Goal: Task Accomplishment & Management: Complete application form

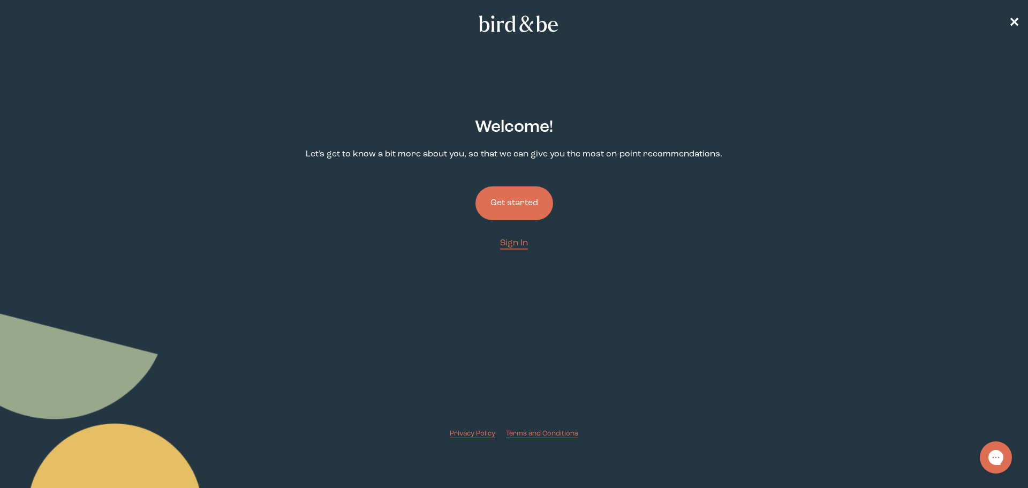
click at [510, 198] on button "Get started" at bounding box center [515, 203] width 78 height 34
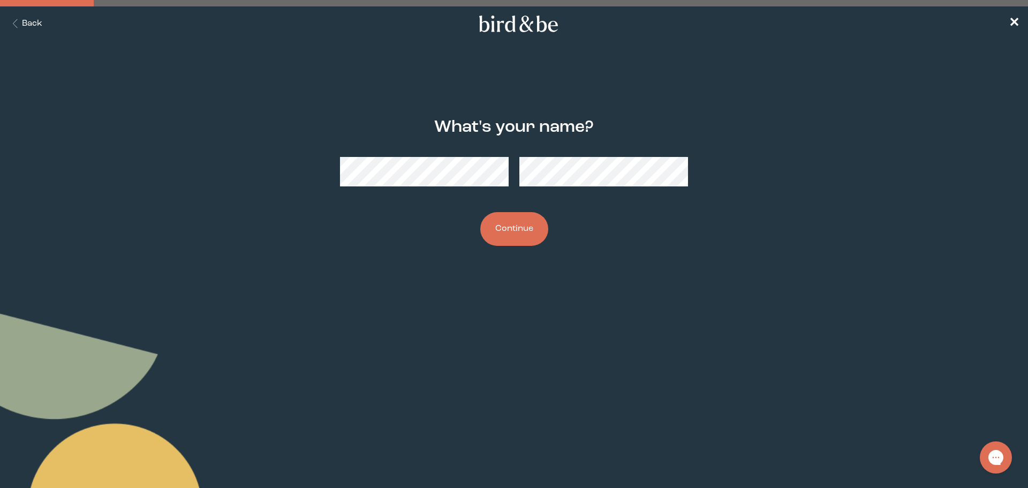
click at [480, 212] on button "Continue" at bounding box center [514, 229] width 68 height 34
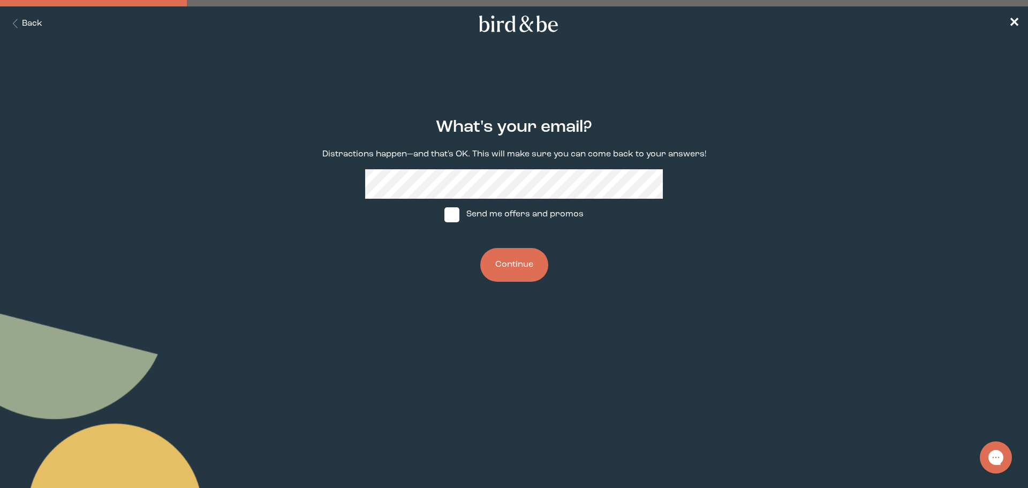
click at [452, 218] on span at bounding box center [452, 214] width 15 height 15
click at [445, 215] on input "Send me offers and promos" at bounding box center [444, 214] width 1 height 1
checkbox input "true"
click at [526, 257] on button "Continue" at bounding box center [514, 265] width 68 height 34
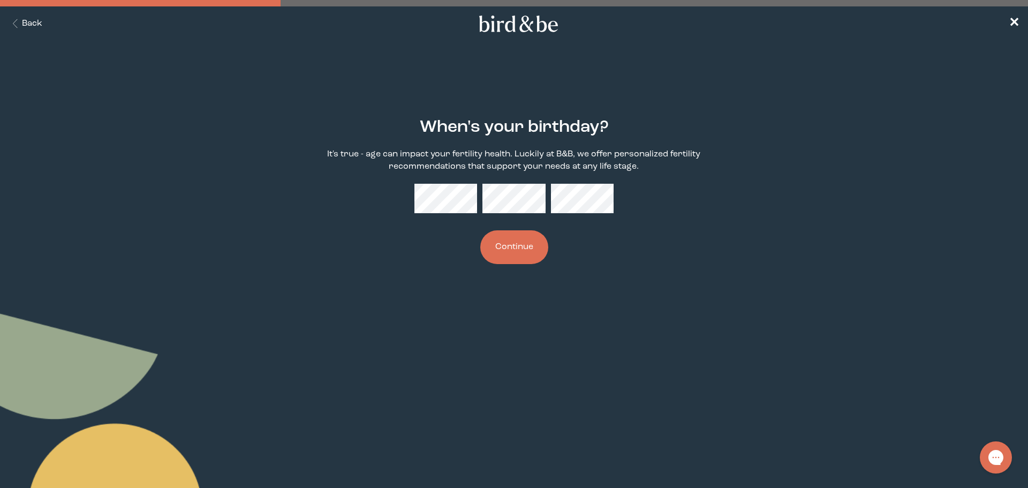
click at [490, 246] on button "Continue" at bounding box center [514, 247] width 68 height 34
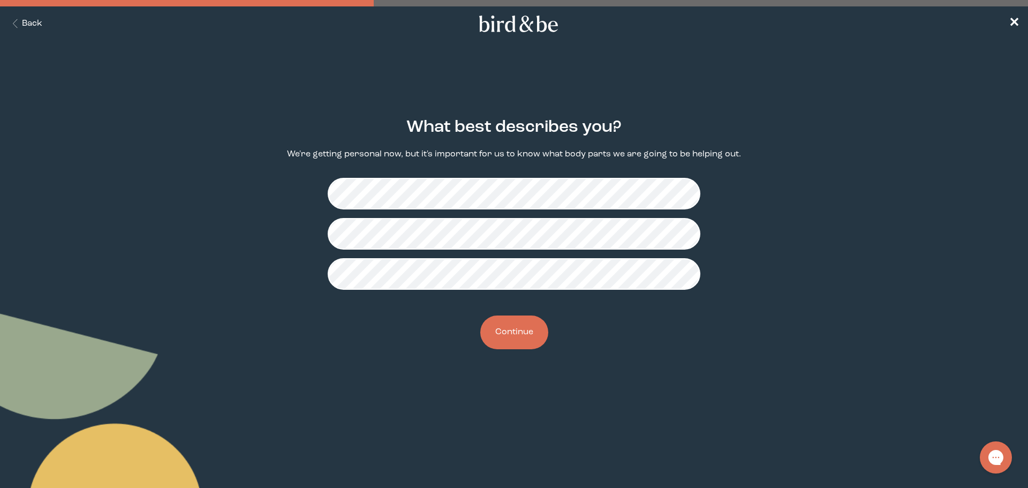
click at [501, 333] on button "Continue" at bounding box center [514, 332] width 68 height 34
click at [517, 330] on button "Continue" at bounding box center [514, 332] width 68 height 34
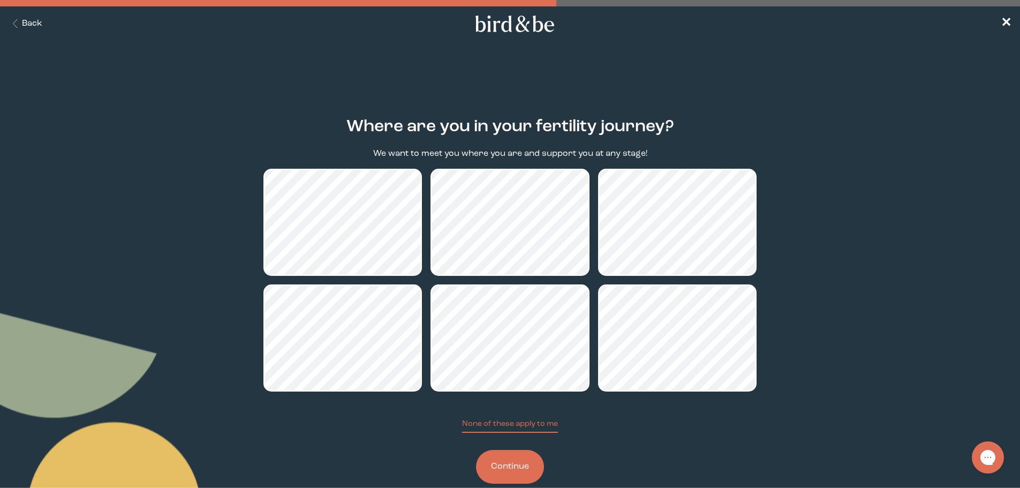
click at [166, 194] on main "Where are you in your fertility journey? We want to meet you where you are and …" at bounding box center [510, 301] width 1020 height 418
click at [523, 467] on button "Continue" at bounding box center [510, 467] width 68 height 34
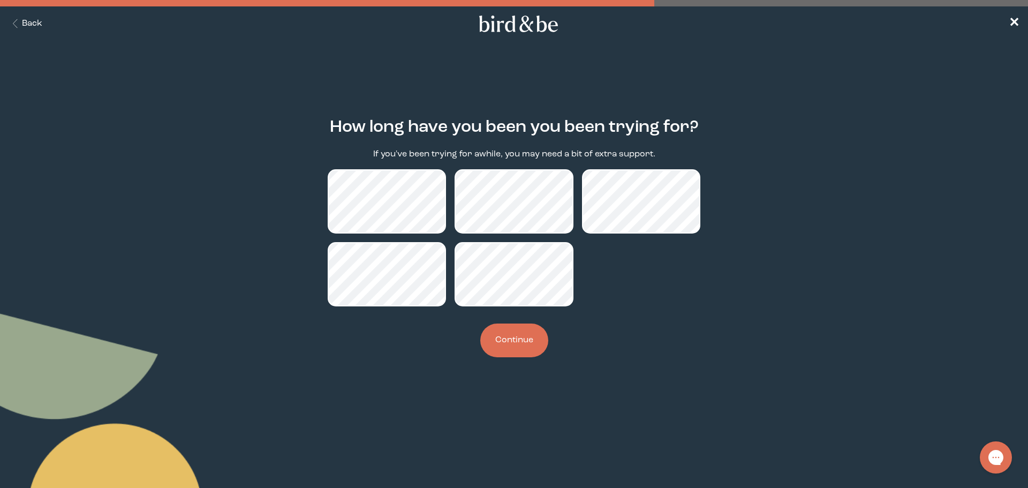
click at [536, 348] on button "Continue" at bounding box center [514, 341] width 68 height 34
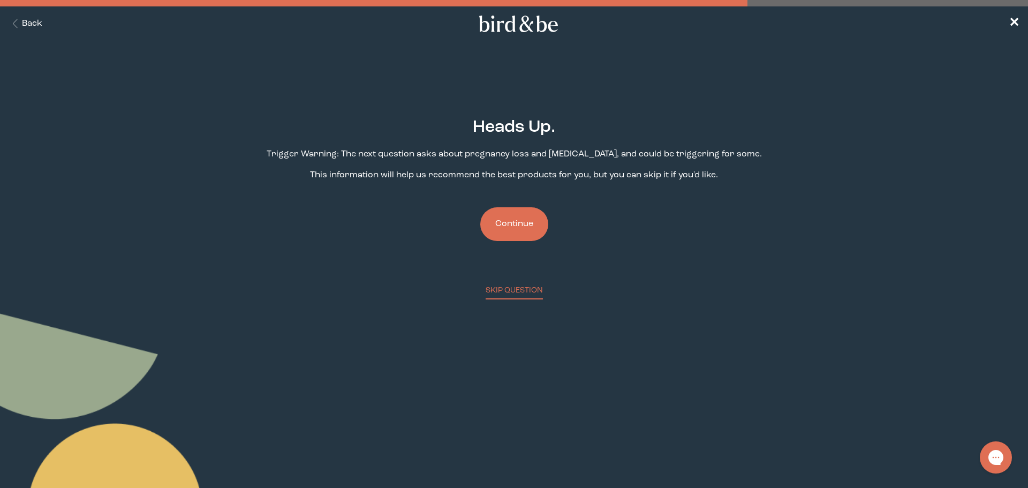
click at [524, 222] on button "Continue" at bounding box center [514, 224] width 68 height 34
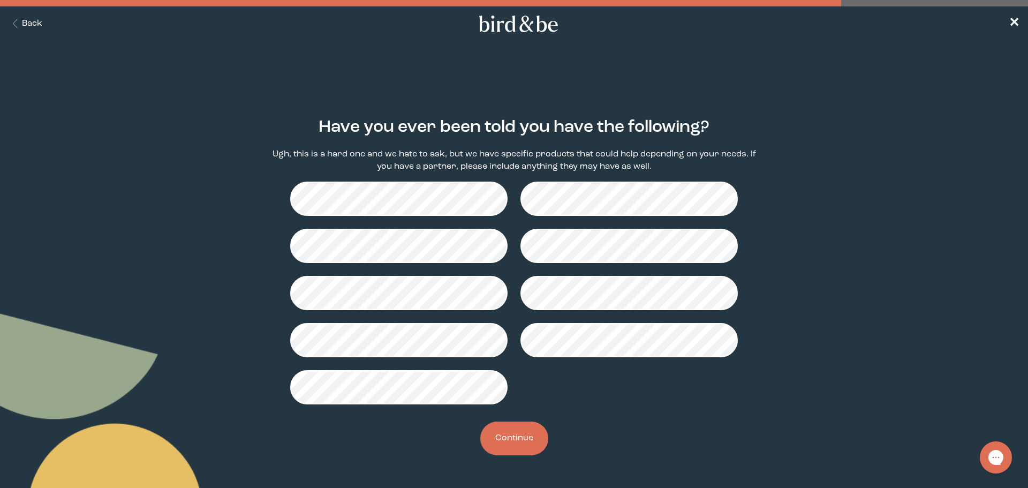
click at [160, 169] on main "Have you ever been told you have the following? Ugh, this is a hard one and we …" at bounding box center [514, 286] width 1028 height 389
click at [523, 429] on button "Continue" at bounding box center [514, 439] width 68 height 34
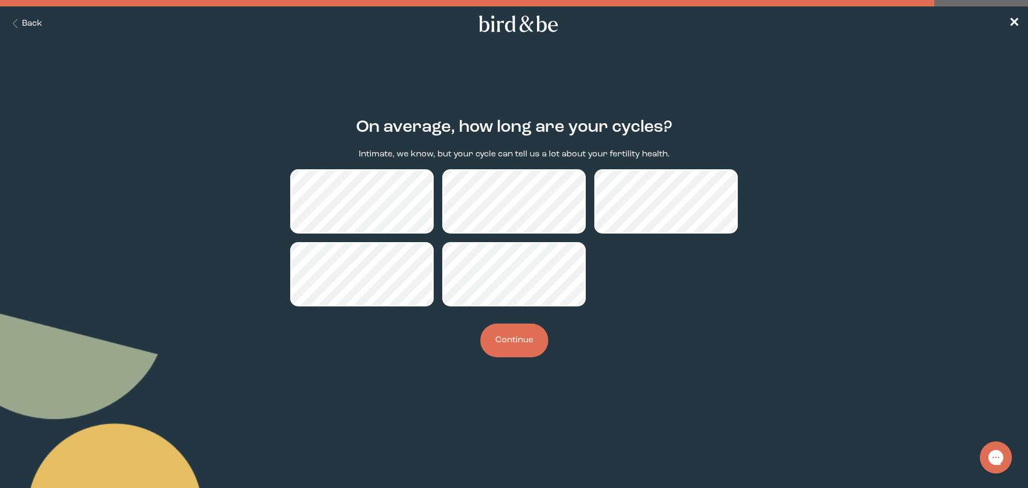
click at [526, 347] on button "Continue" at bounding box center [514, 341] width 68 height 34
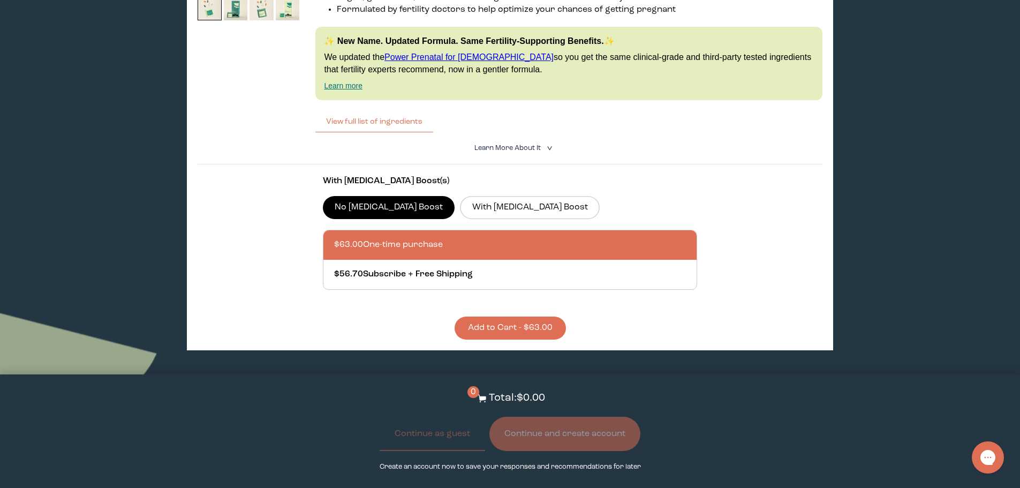
scroll to position [2678, 0]
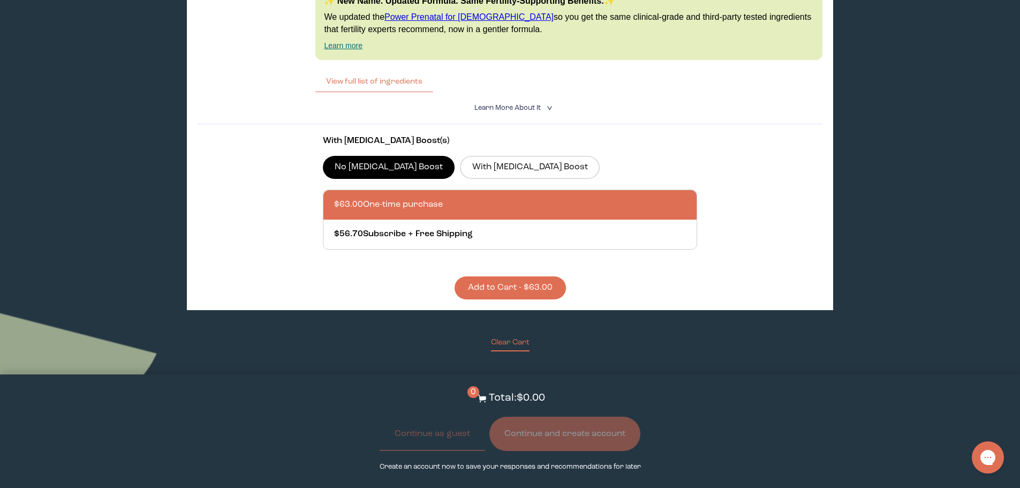
click at [500, 278] on button "Add to Cart - $63.00" at bounding box center [510, 287] width 111 height 23
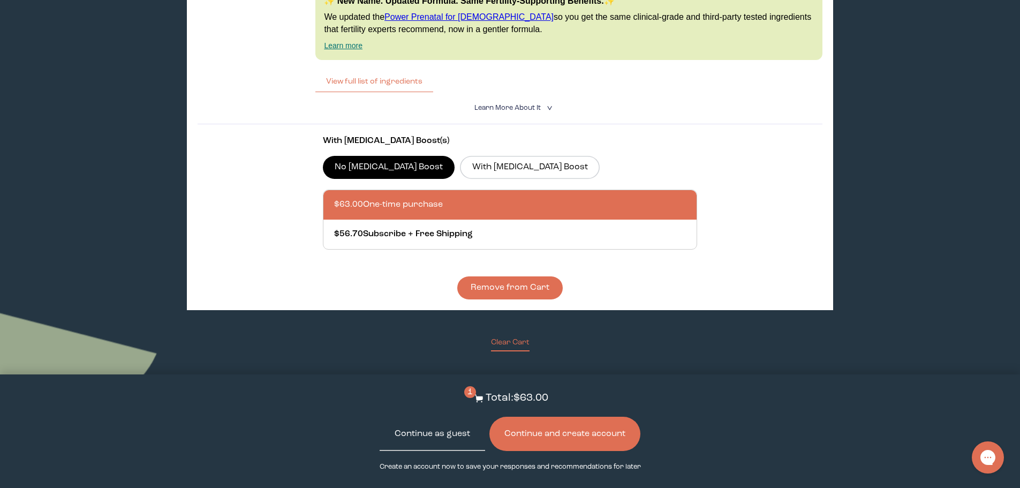
click at [440, 431] on button "Continue as guest" at bounding box center [433, 434] width 106 height 34
